Goal: Task Accomplishment & Management: Manage account settings

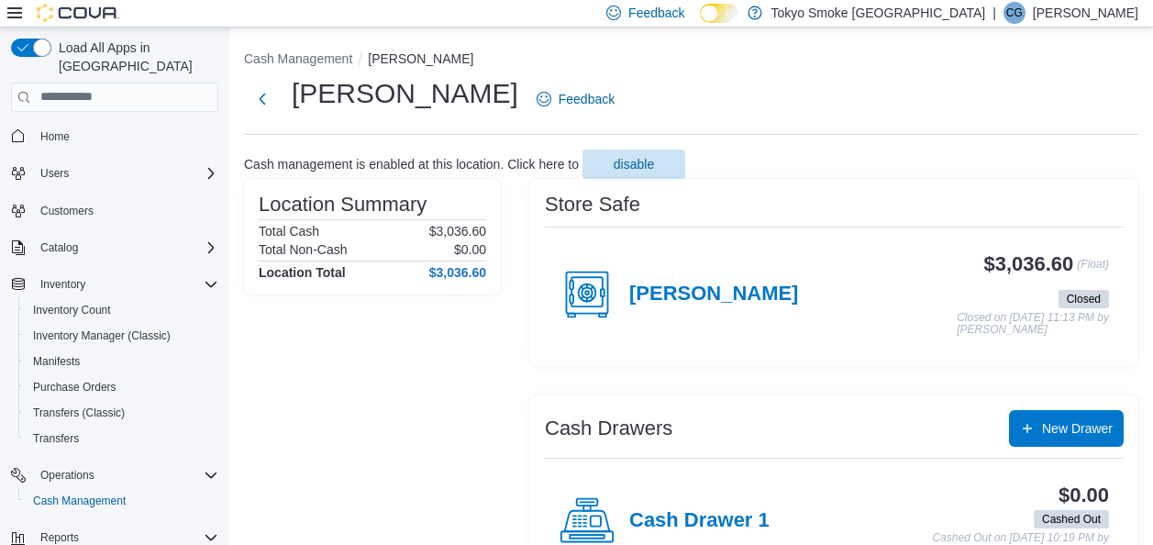
scroll to position [563, 0]
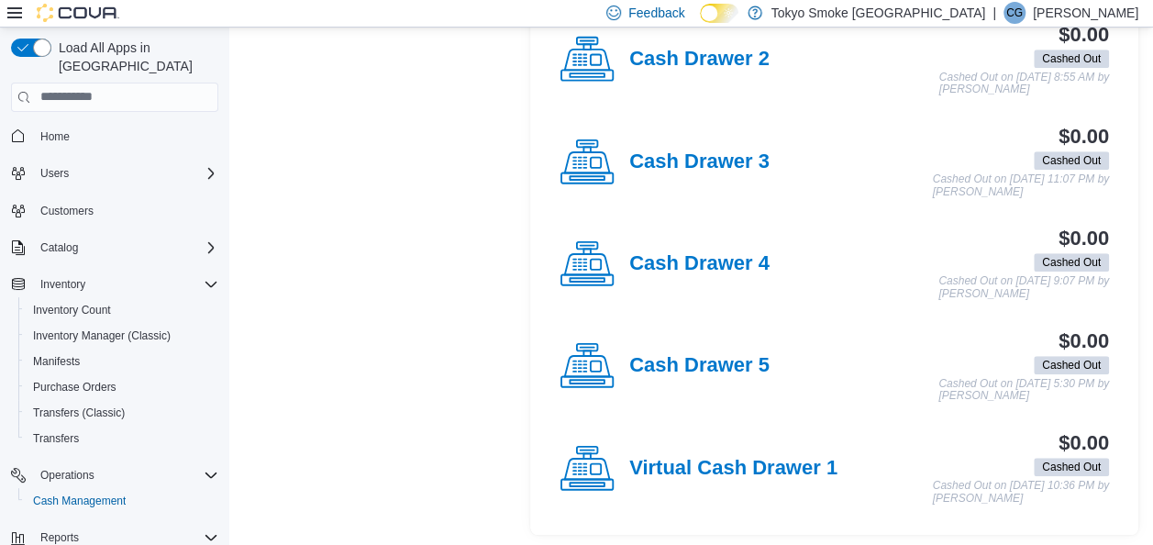
click at [1079, 10] on p "[PERSON_NAME]" at bounding box center [1085, 13] width 105 height 22
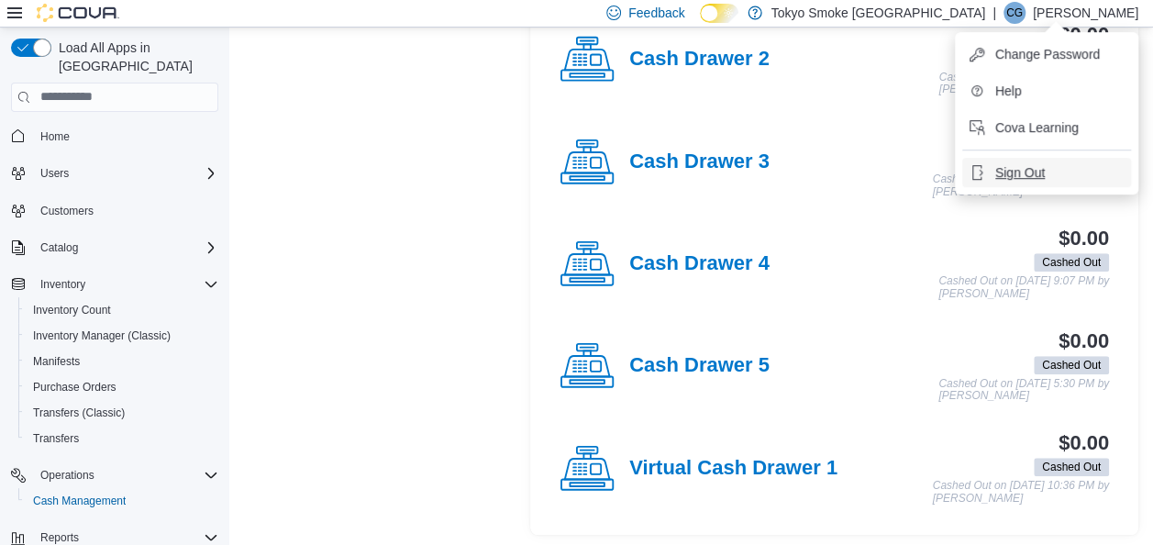
click at [1025, 165] on span "Sign Out" at bounding box center [1020, 172] width 50 height 18
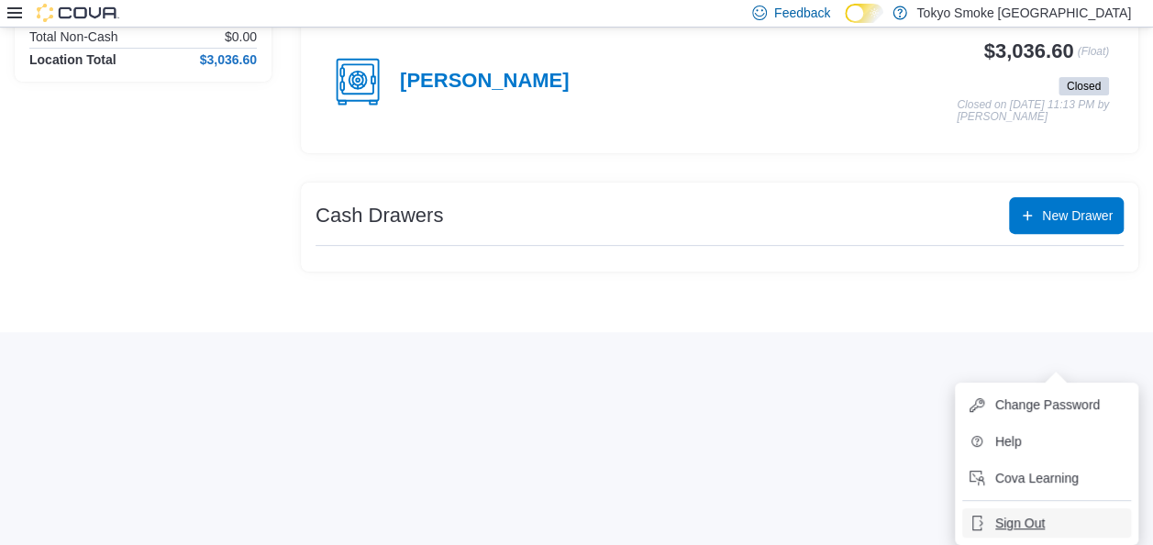
scroll to position [212, 0]
